Goal: Information Seeking & Learning: Learn about a topic

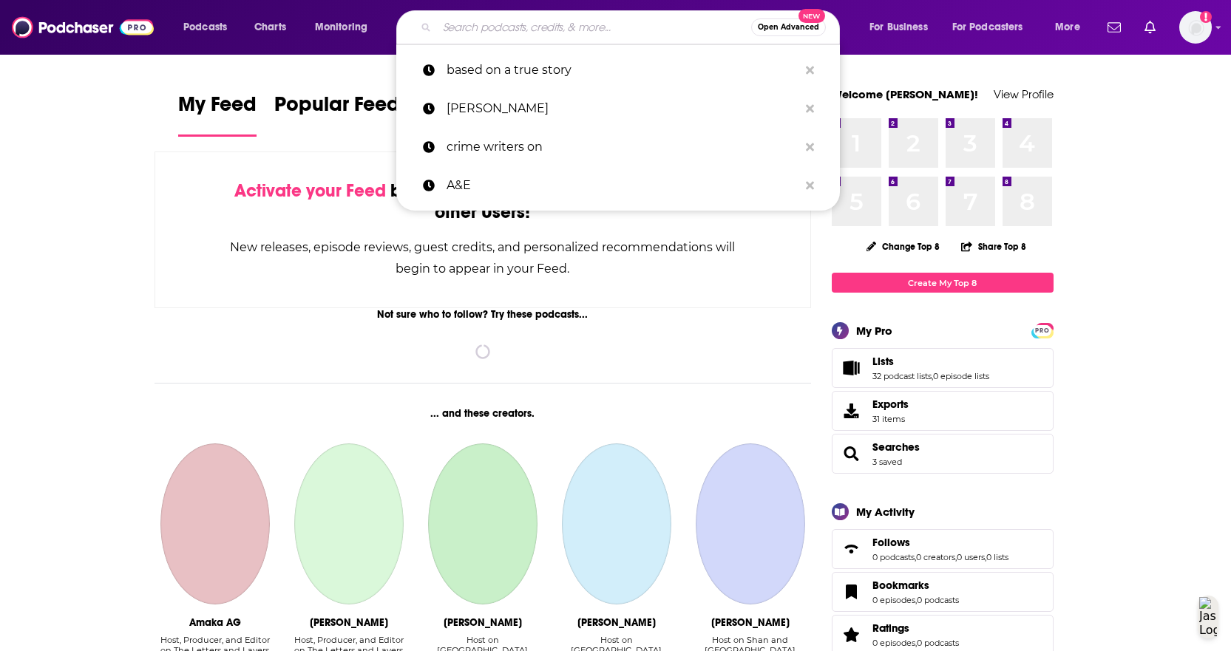
click at [477, 23] on input "Search podcasts, credits, & more..." at bounding box center [594, 28] width 314 height 24
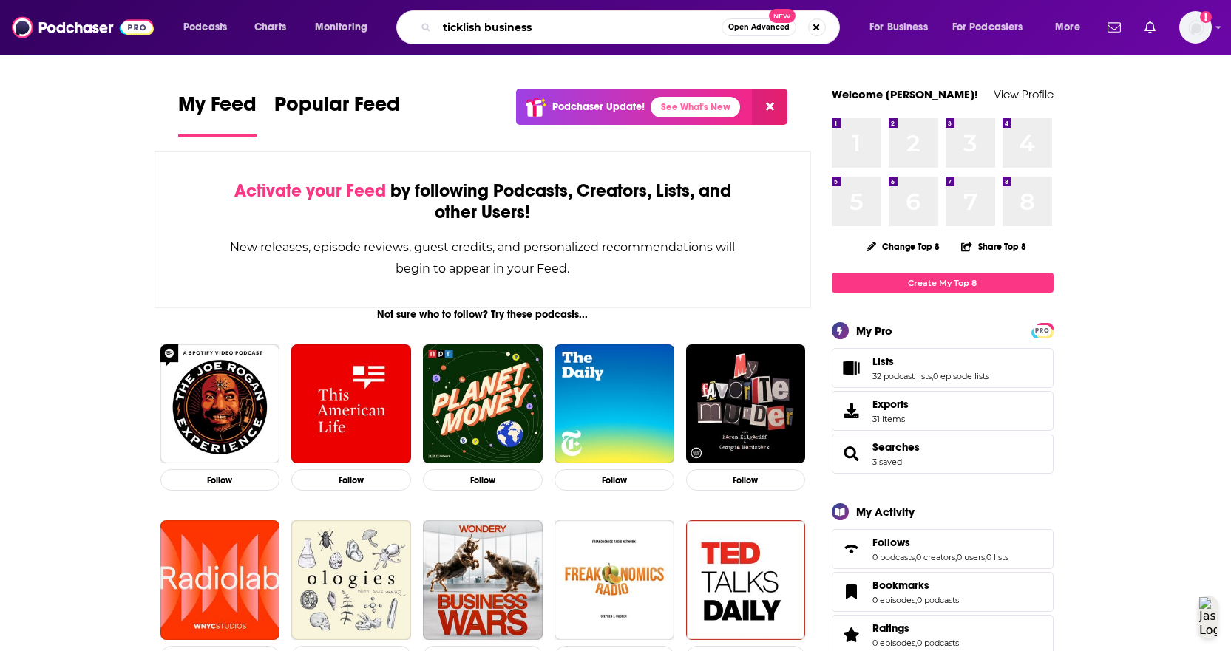
type input "ticklish business"
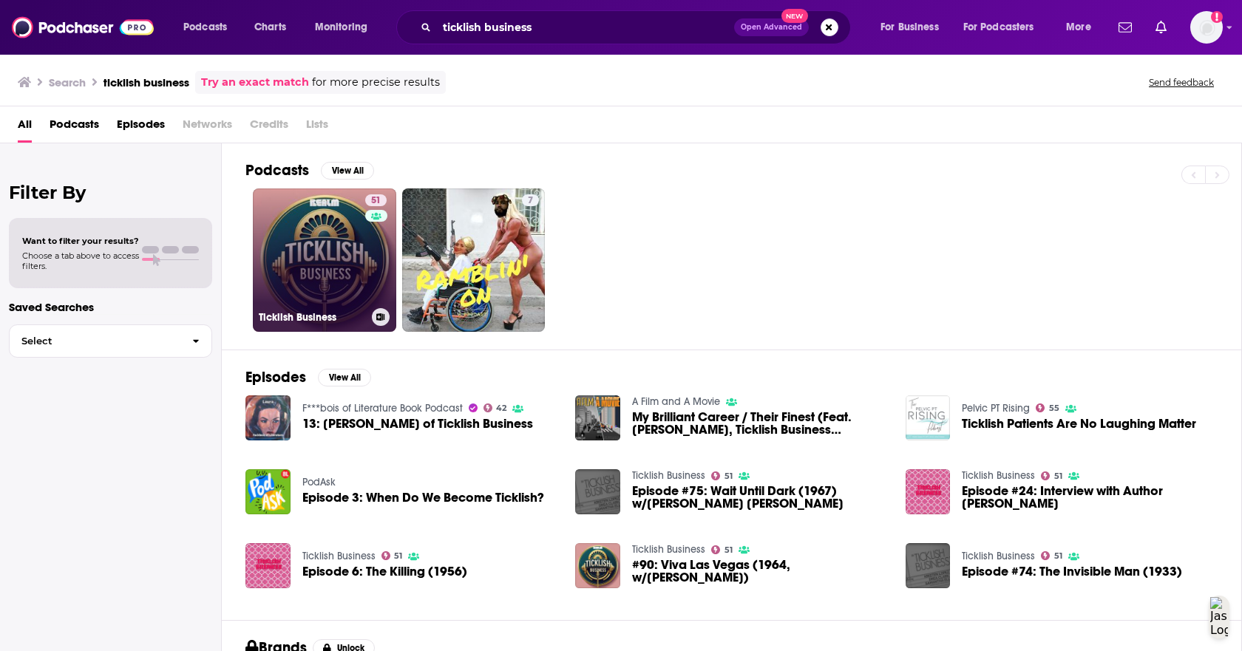
click at [354, 245] on link "51 Ticklish Business" at bounding box center [324, 259] width 143 height 143
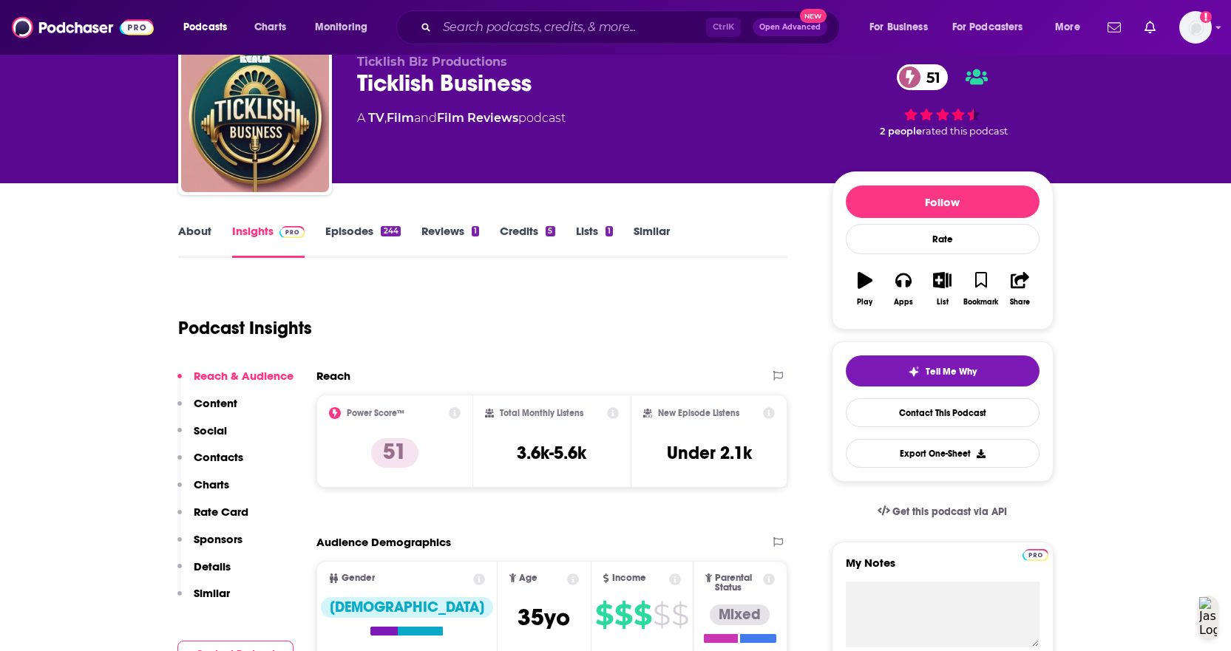
scroll to position [74, 0]
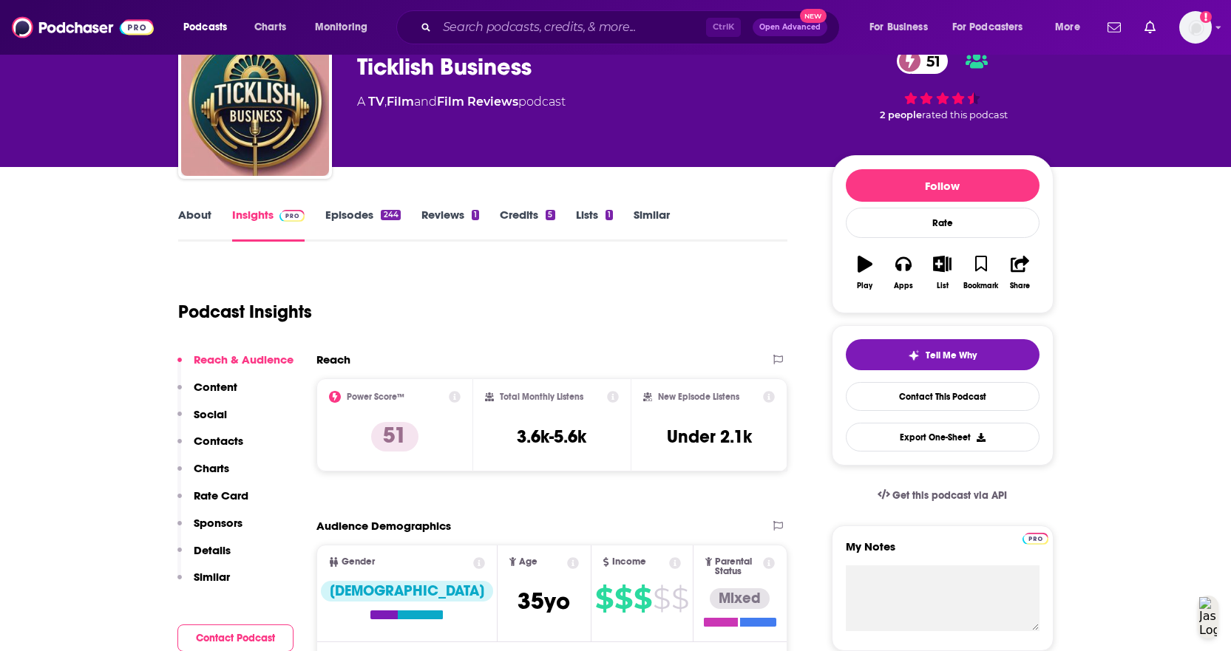
click at [197, 221] on link "About" at bounding box center [194, 225] width 33 height 34
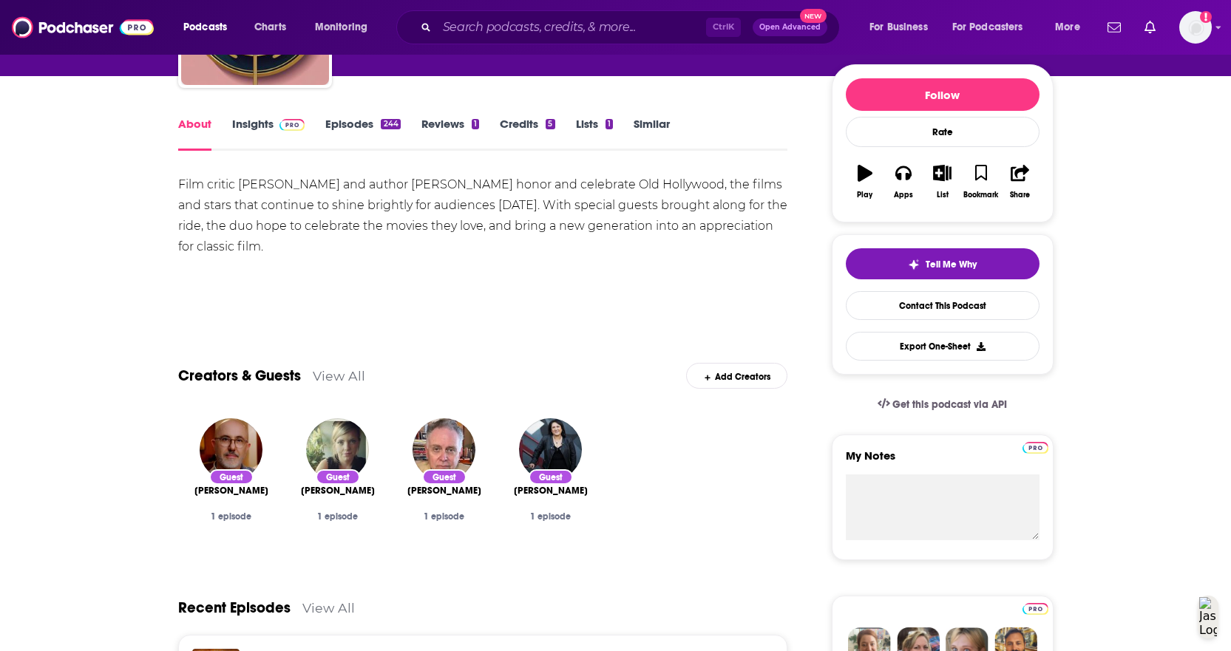
scroll to position [74, 0]
